Goal: Task Accomplishment & Management: Use online tool/utility

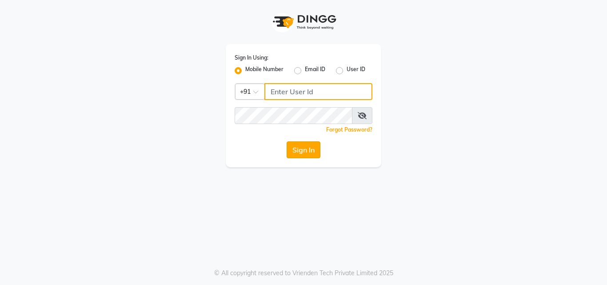
type input "8759660660"
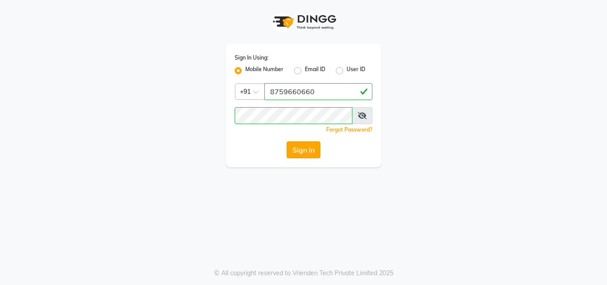
click at [295, 152] on button "Sign In" at bounding box center [304, 149] width 34 height 17
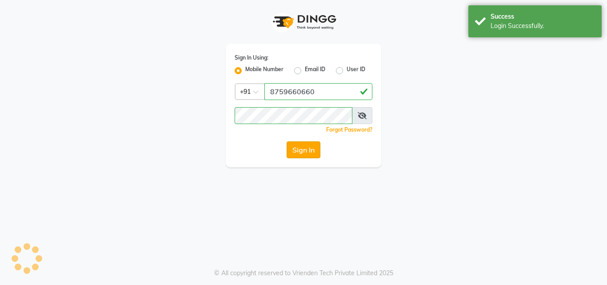
select select "5356"
select select "service"
